Goal: Information Seeking & Learning: Learn about a topic

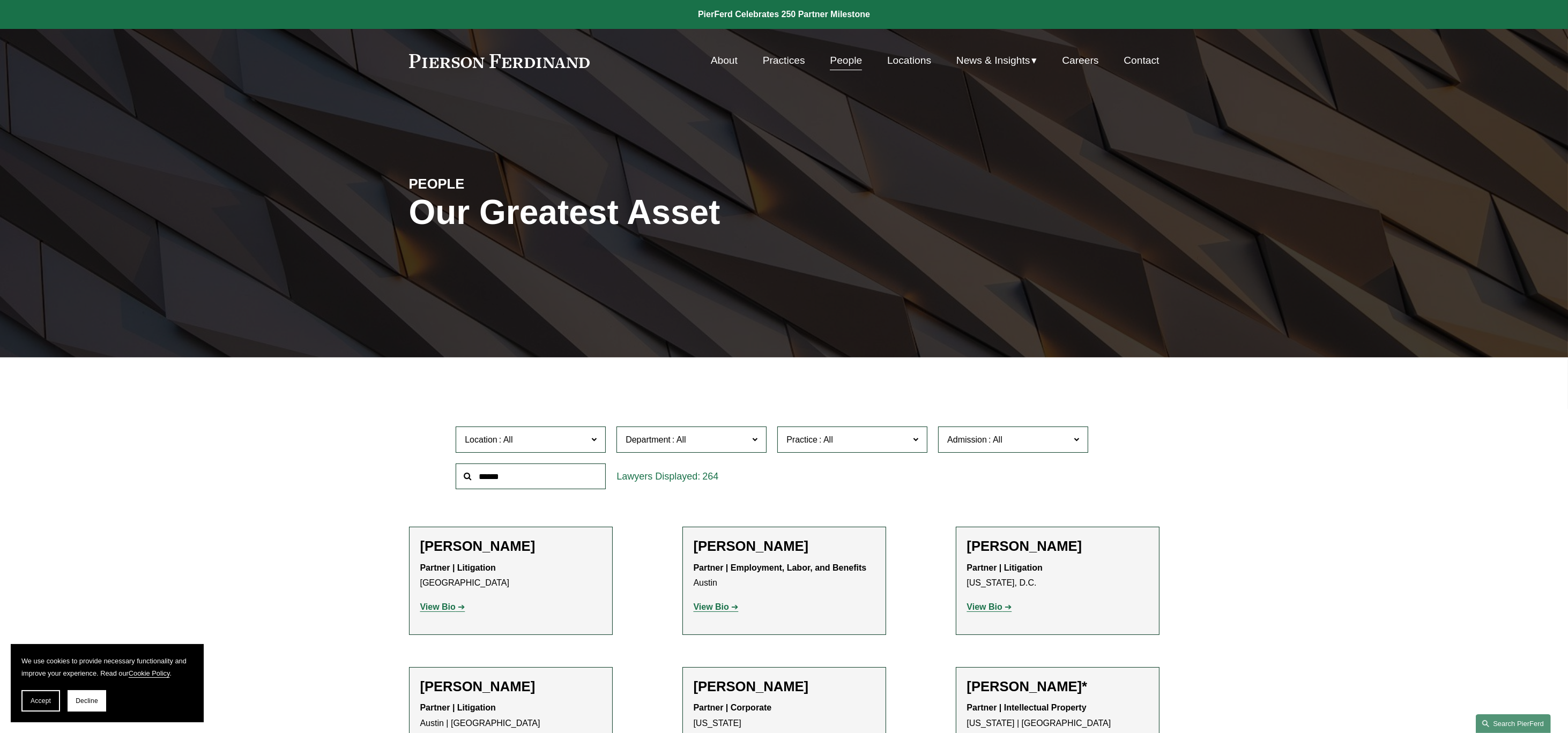
click at [1520, 720] on link "Search this site" at bounding box center [1513, 723] width 75 height 19
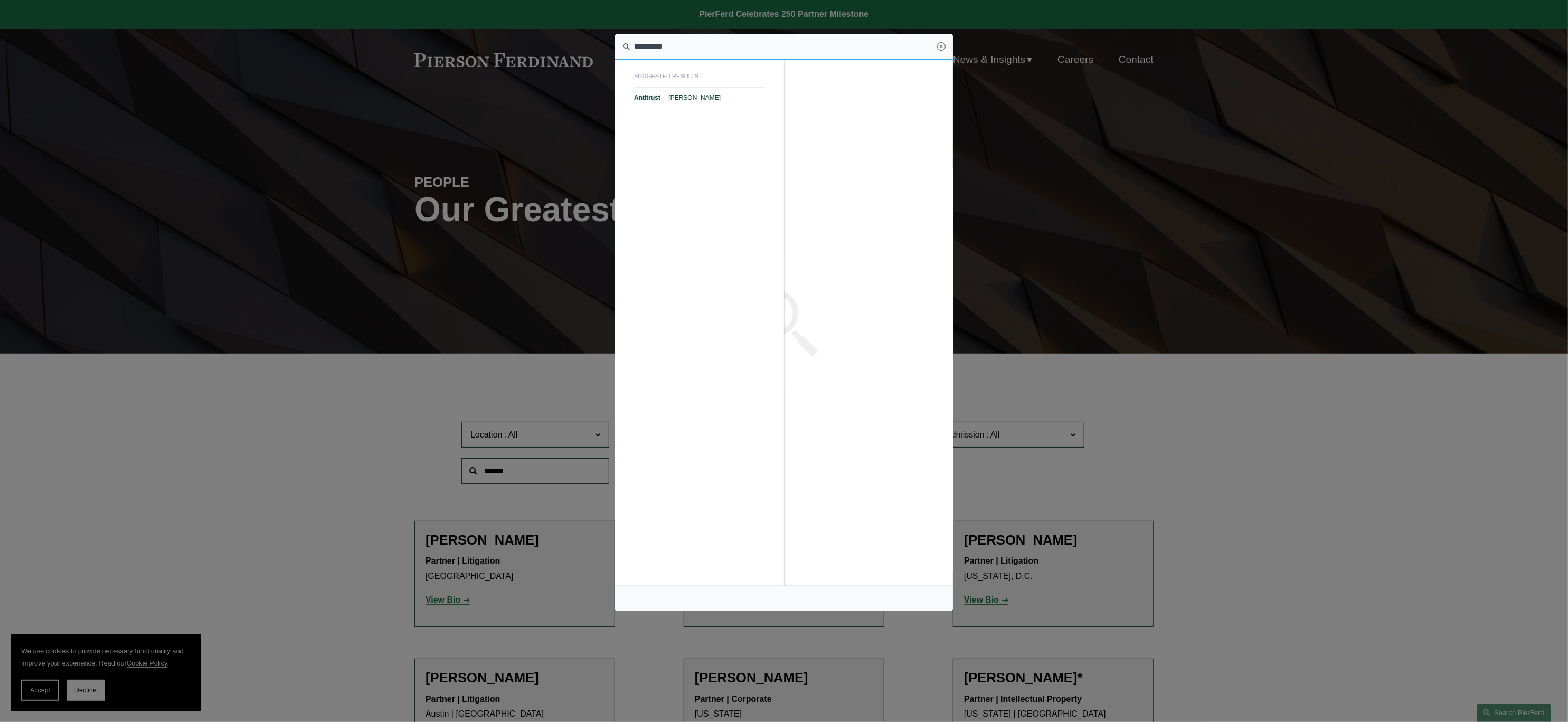
type input "*********"
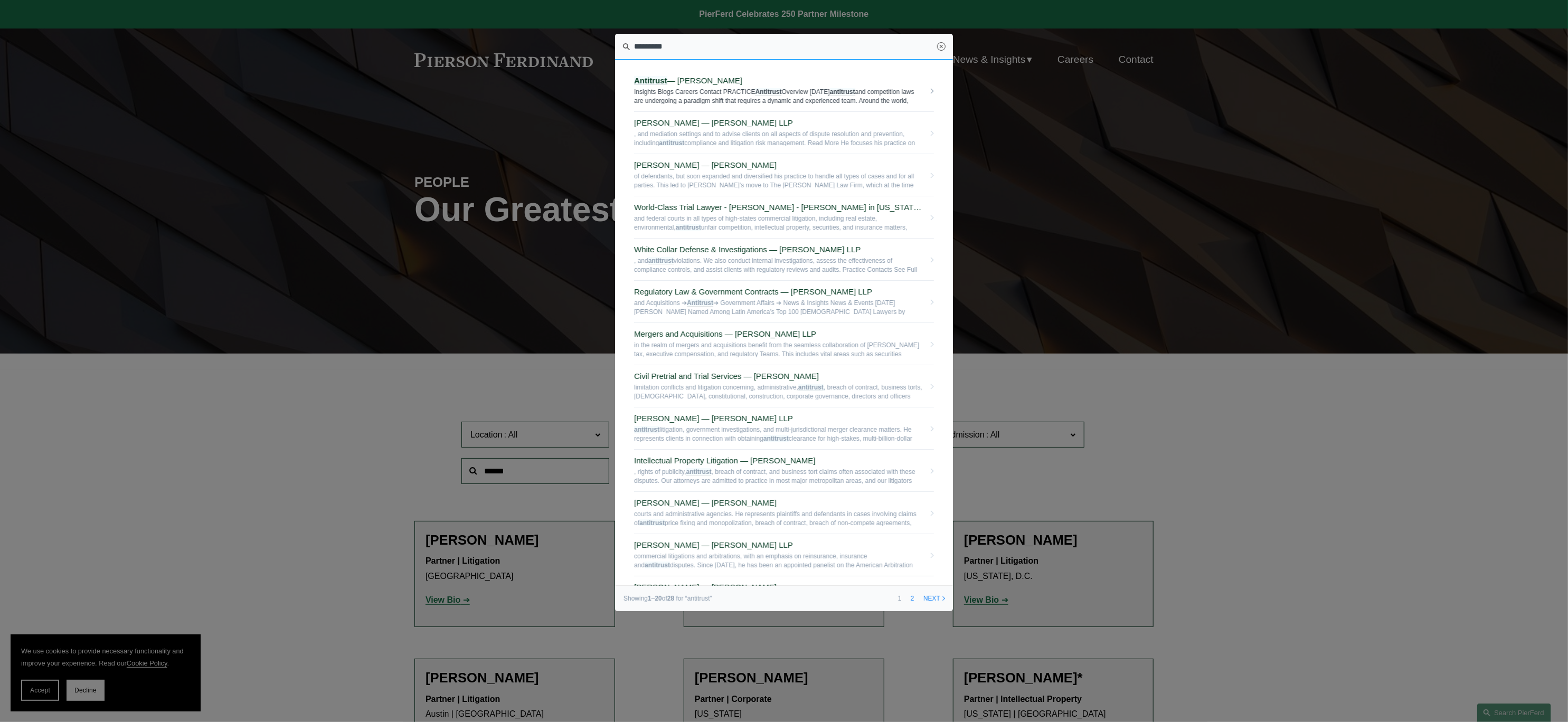
click at [709, 86] on link "Antitrust — Pierson Ferdinand LLP Insights Blogs Careers Contact PRACTICE Antit…" at bounding box center [784, 90] width 300 height 42
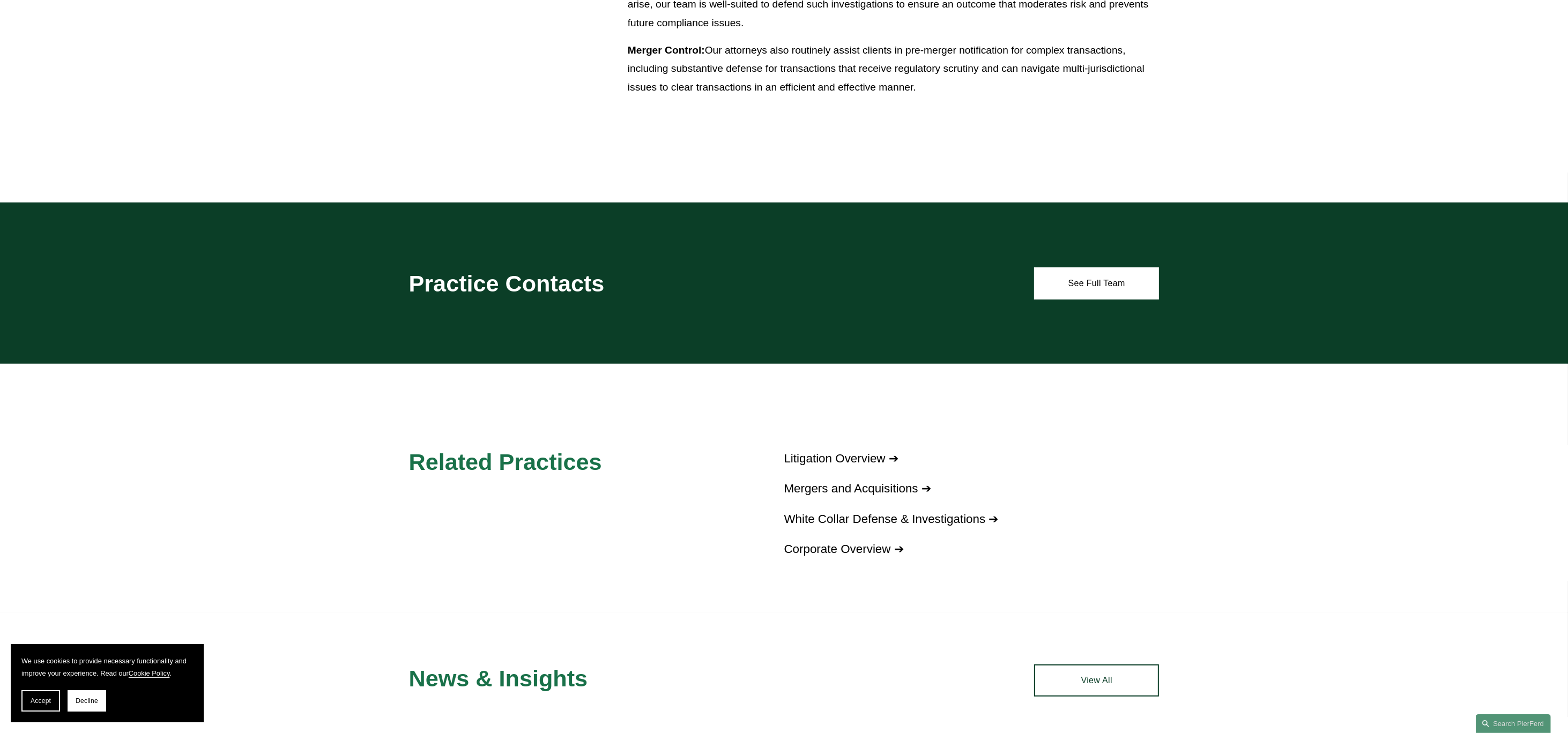
scroll to position [804, 0]
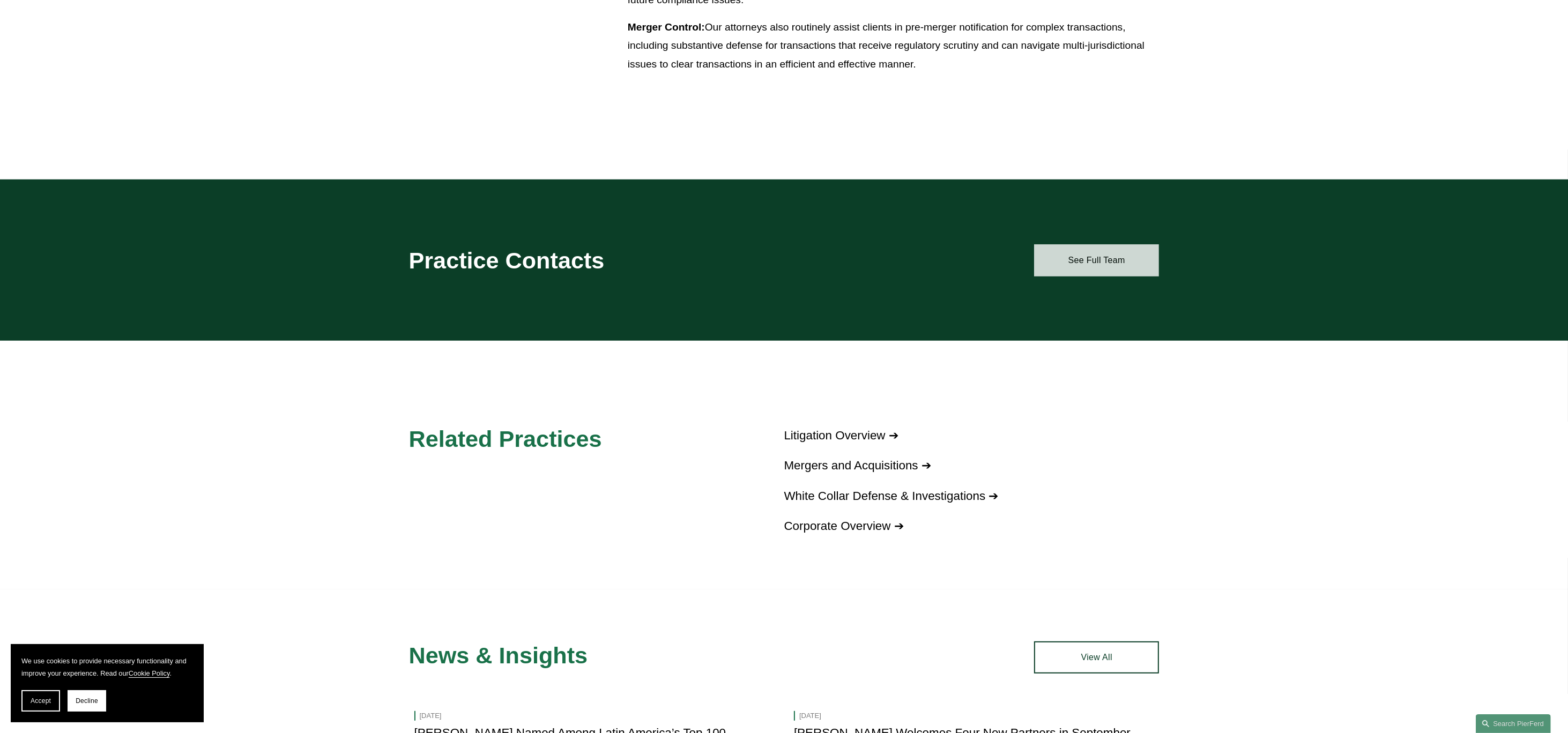
click at [1084, 264] on link "See Full Team" at bounding box center [1097, 260] width 125 height 32
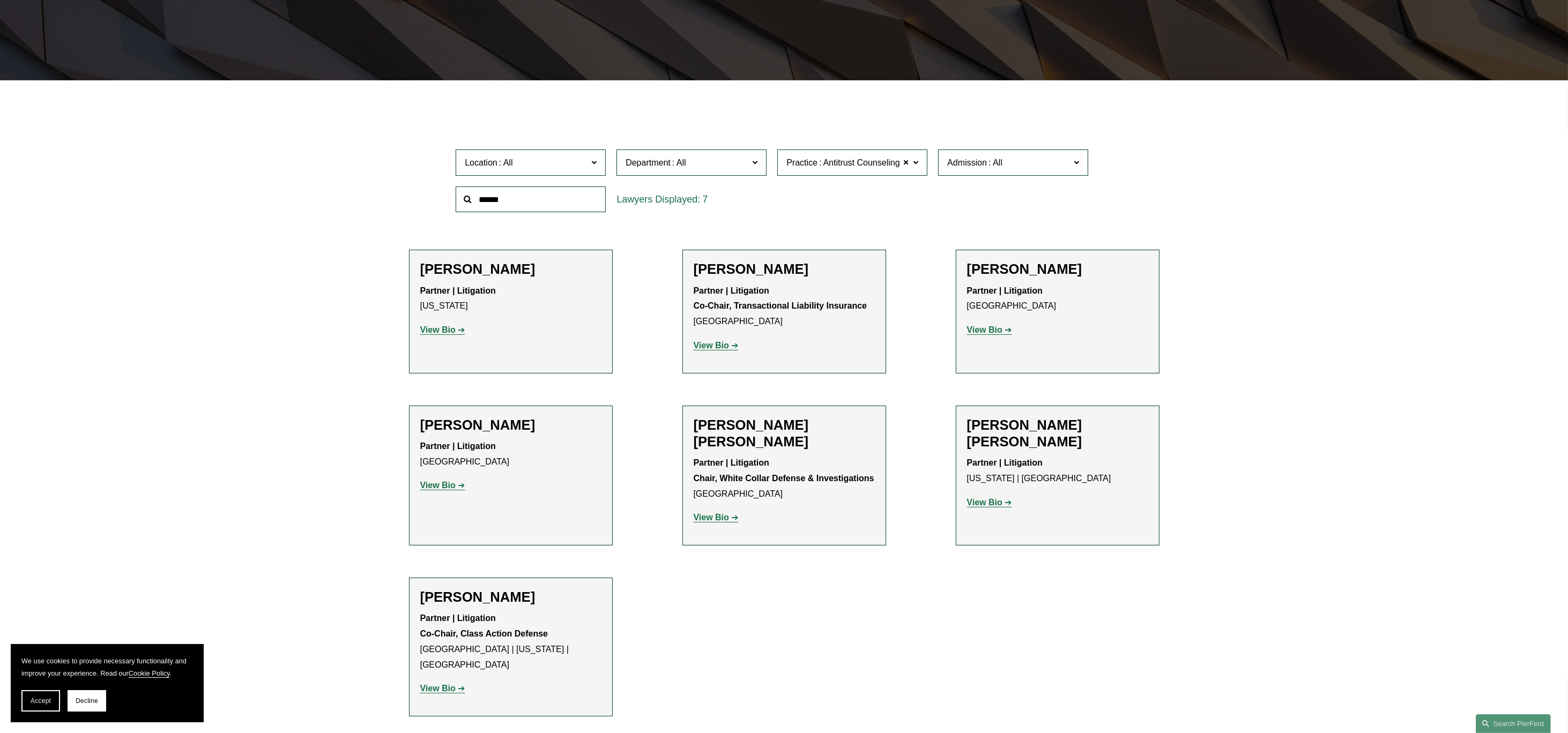
scroll to position [322, 0]
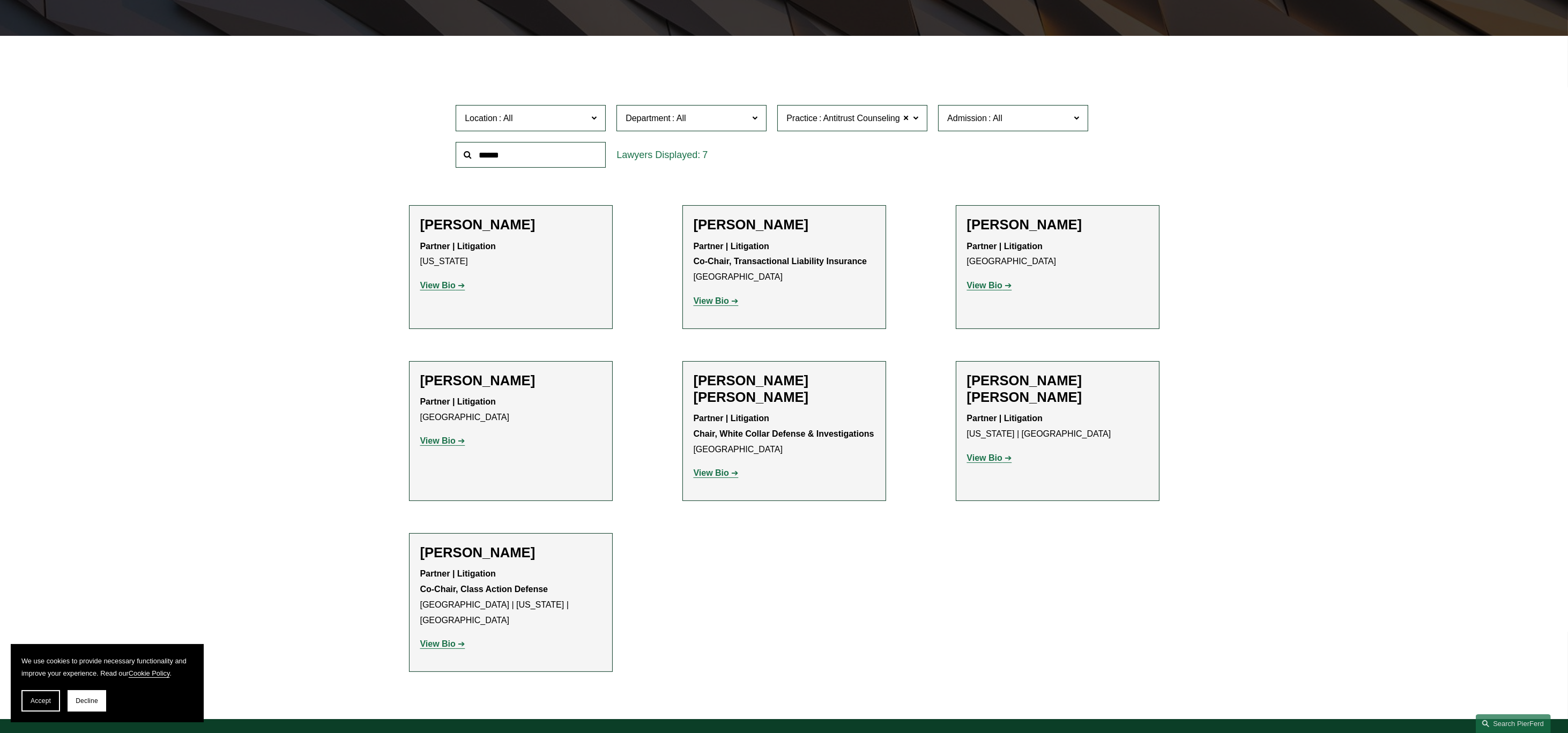
click at [710, 301] on strong "View Bio" at bounding box center [711, 301] width 35 height 9
click at [437, 445] on strong "View Bio" at bounding box center [438, 441] width 35 height 9
